Goal: Information Seeking & Learning: Learn about a topic

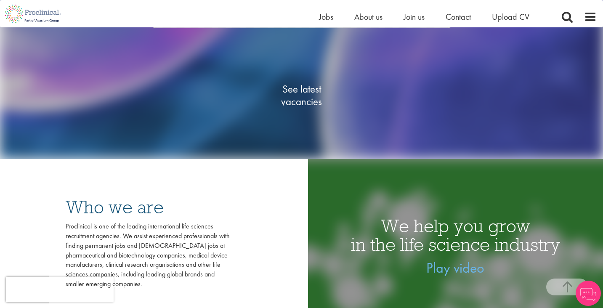
scroll to position [126, 0]
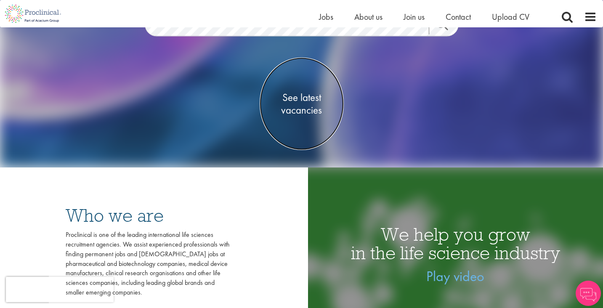
click at [308, 99] on span "See latest vacancies" at bounding box center [302, 103] width 84 height 25
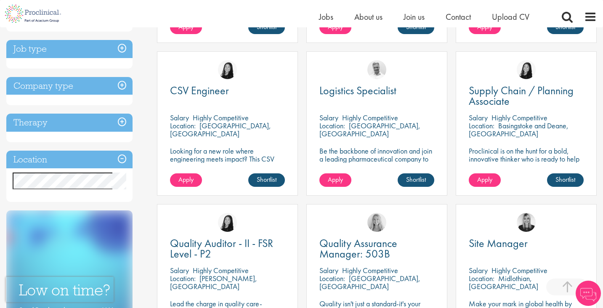
scroll to position [305, 0]
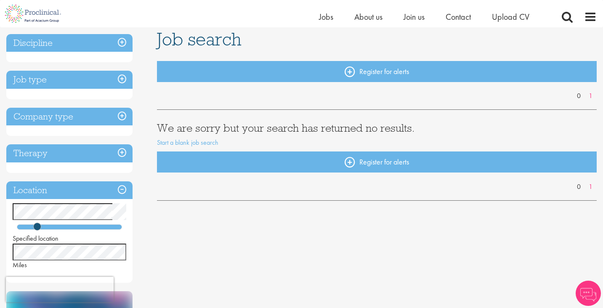
scroll to position [68, 0]
